Goal: Navigation & Orientation: Find specific page/section

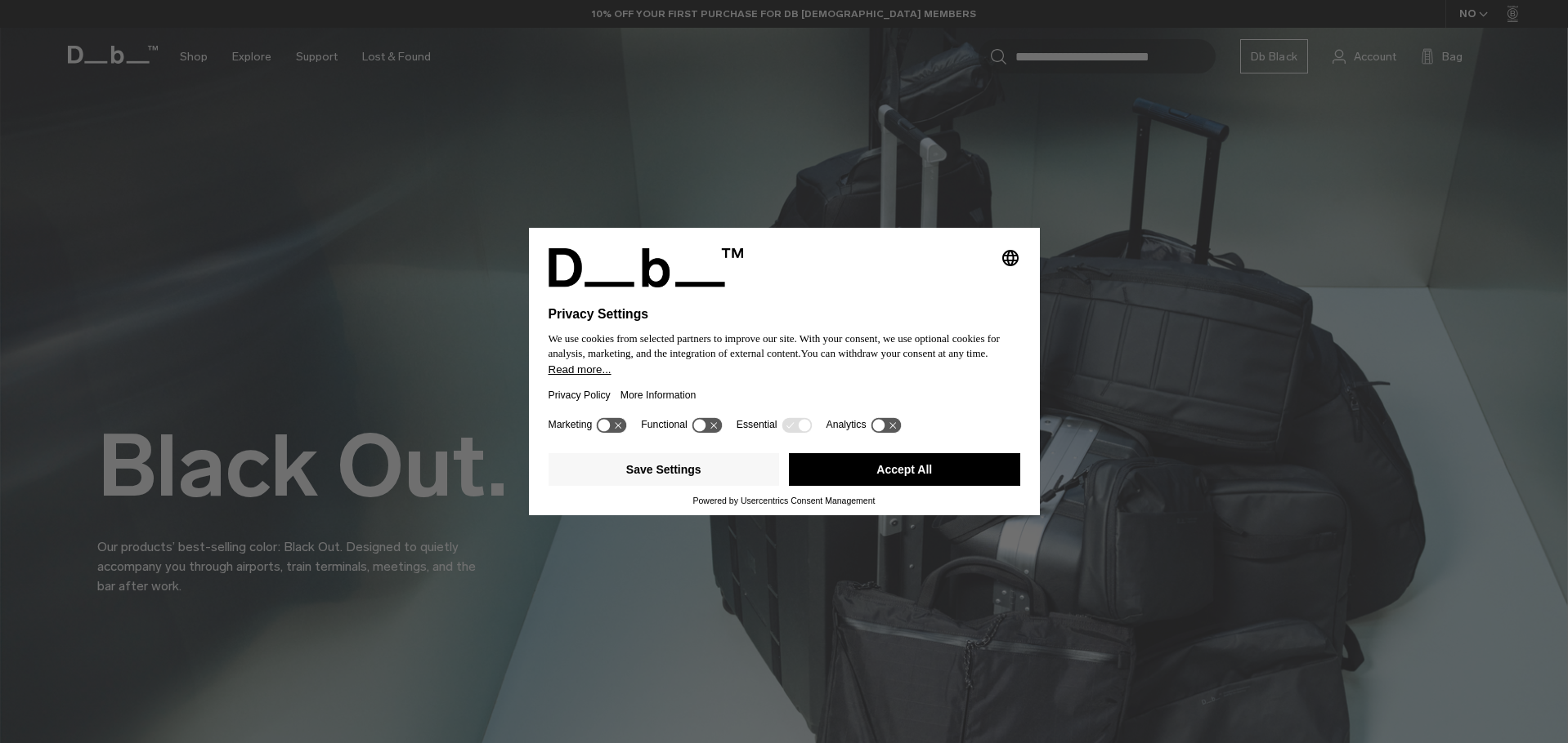
click at [897, 469] on button "Accept All" at bounding box center [905, 470] width 232 height 33
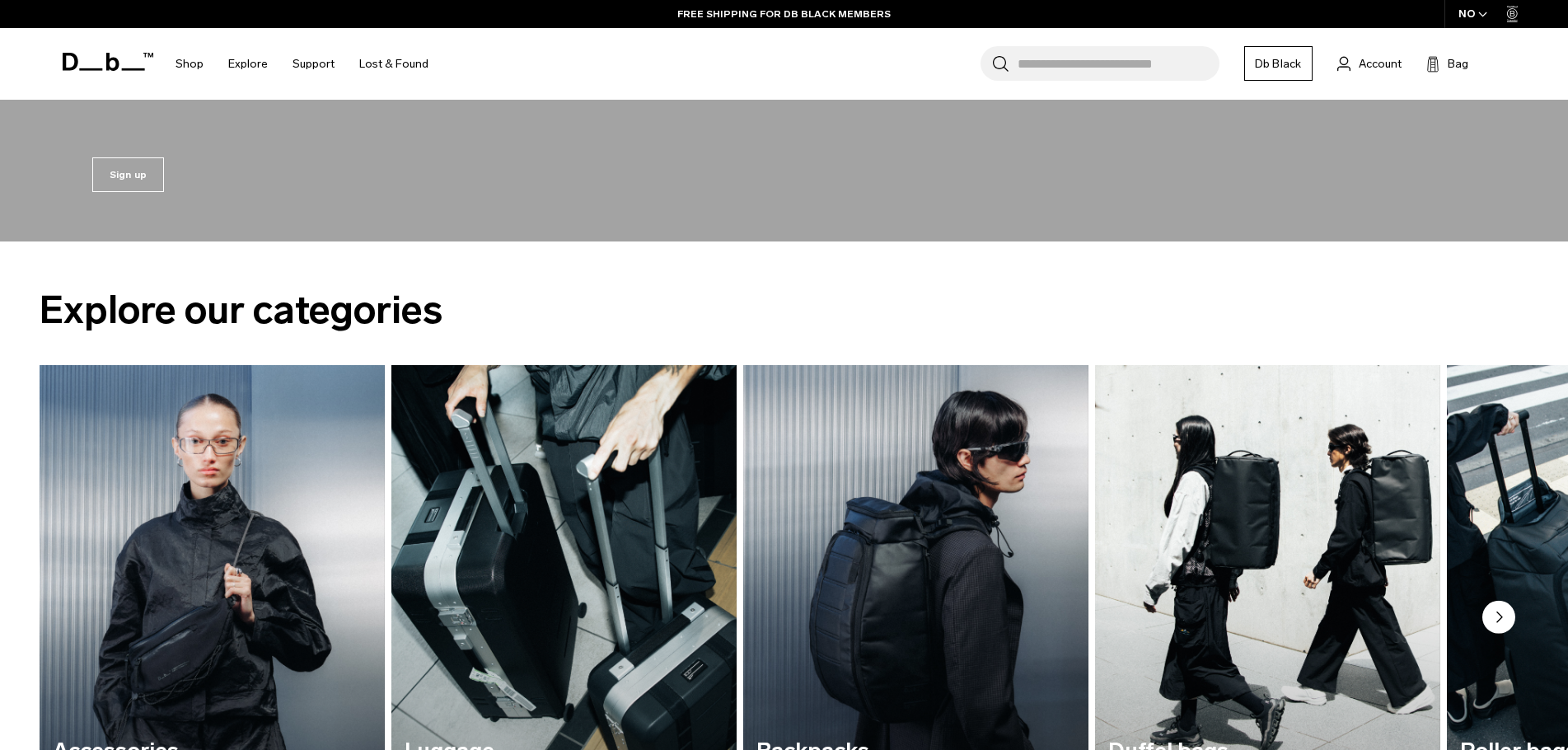
scroll to position [2392, 0]
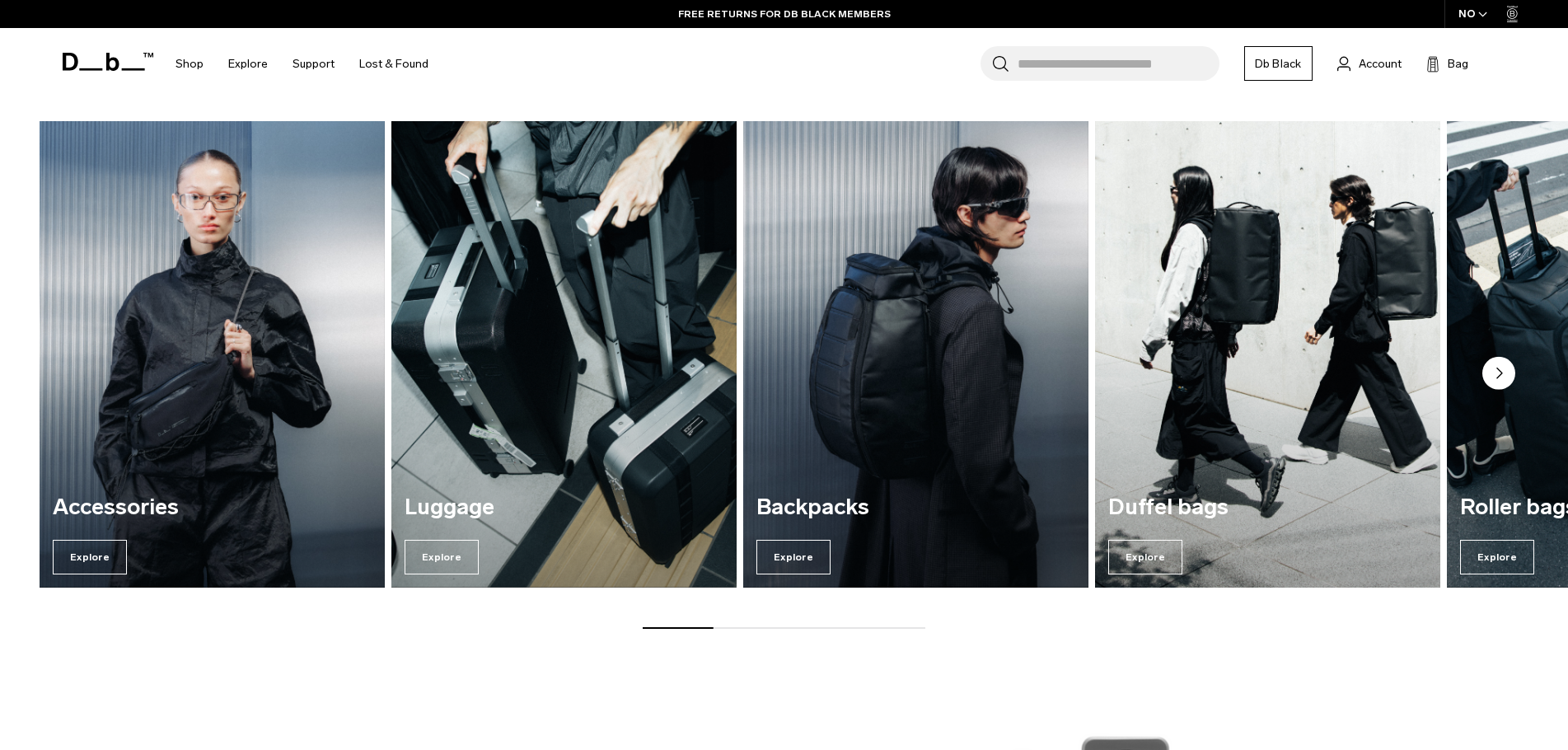
click at [1153, 513] on h3 "Duffel bags" at bounding box center [1267, 508] width 319 height 25
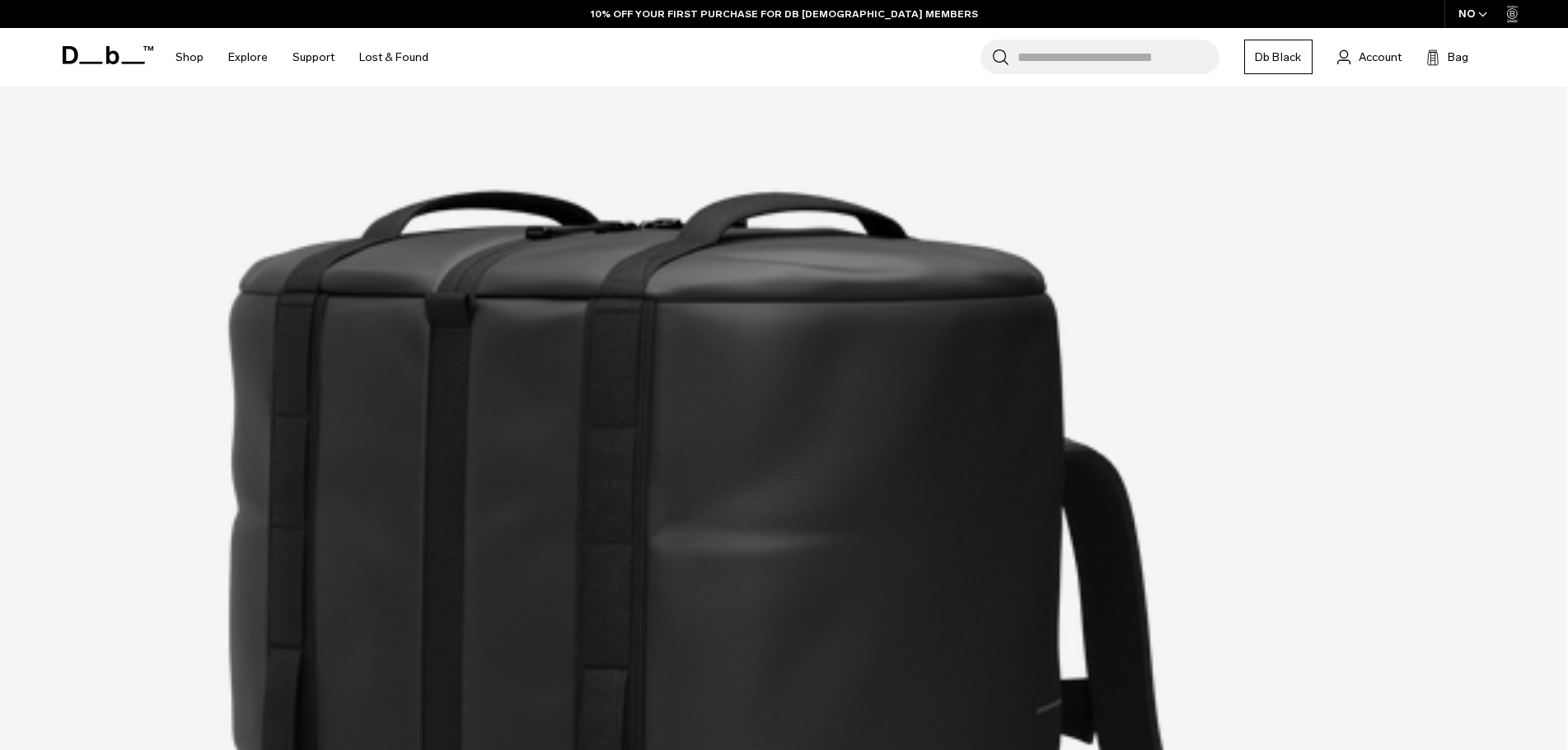
scroll to position [412, 0]
